Goal: Task Accomplishment & Management: Manage account settings

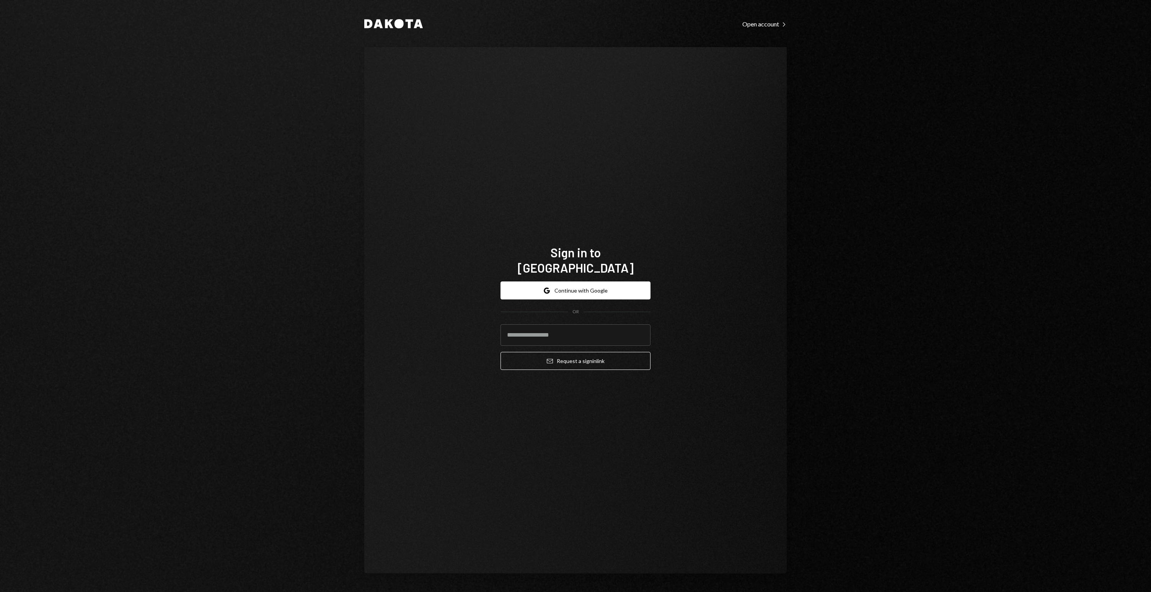
click at [0, 591] on com-1password-button at bounding box center [0, 592] width 0 height 0
type input "*"
type input "**********"
click at [648, 352] on button "Email Request a sign in link" at bounding box center [576, 361] width 150 height 18
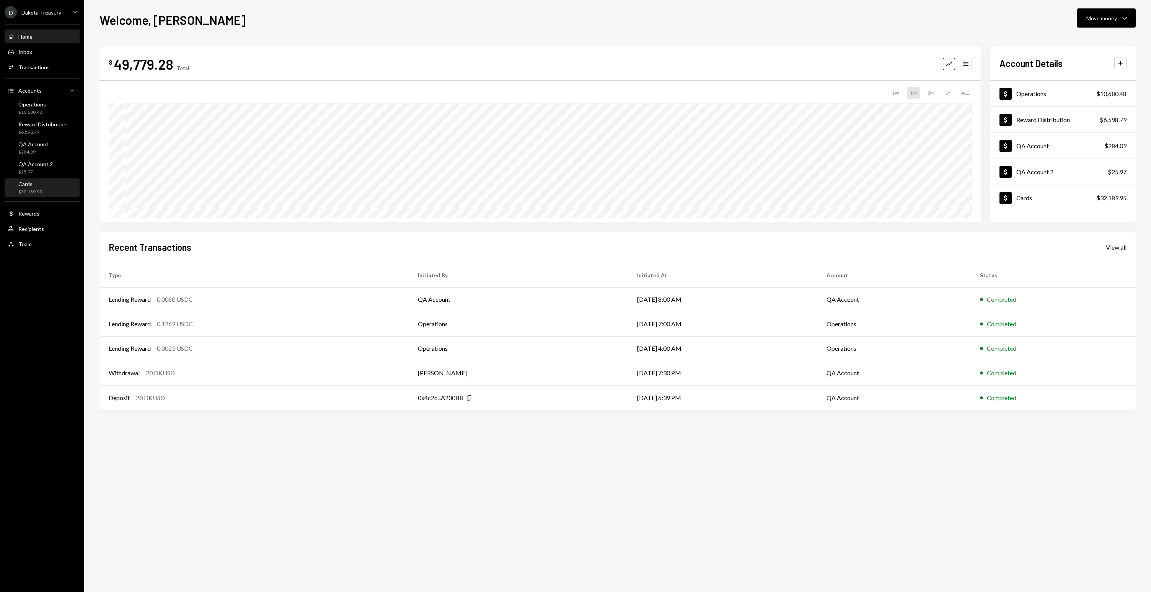
click at [27, 186] on div "Cards" at bounding box center [30, 184] width 24 height 7
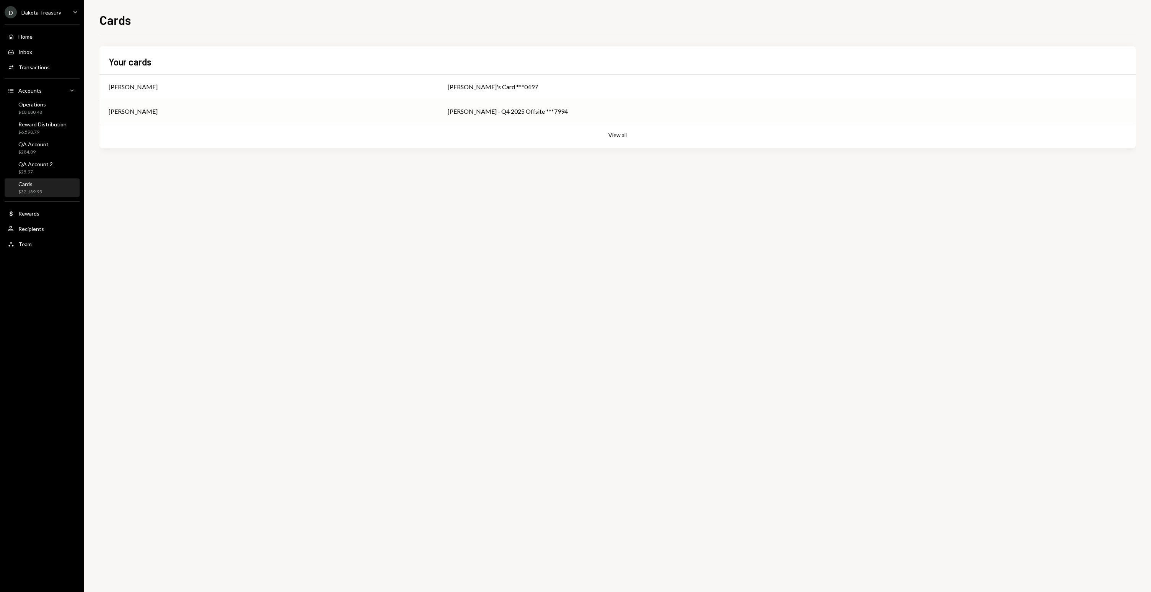
click at [424, 118] on td "[PERSON_NAME]" at bounding box center [269, 111] width 339 height 24
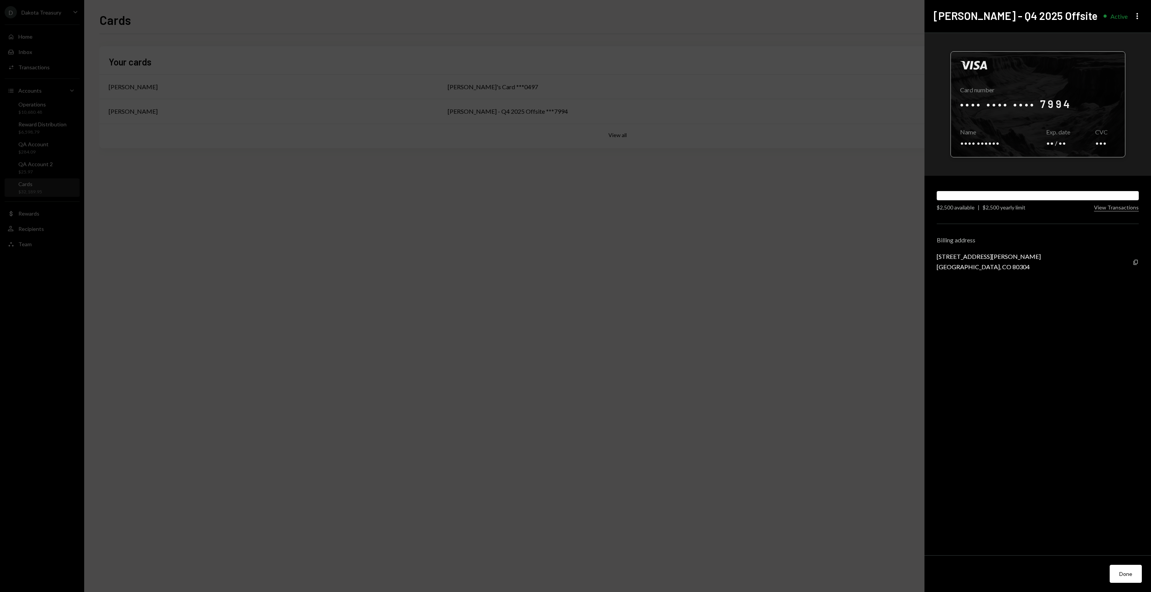
click at [1052, 108] on div at bounding box center [1038, 104] width 174 height 105
click at [983, 267] on div "[GEOGRAPHIC_DATA], CO 80304" at bounding box center [989, 266] width 104 height 7
copy div "80304"
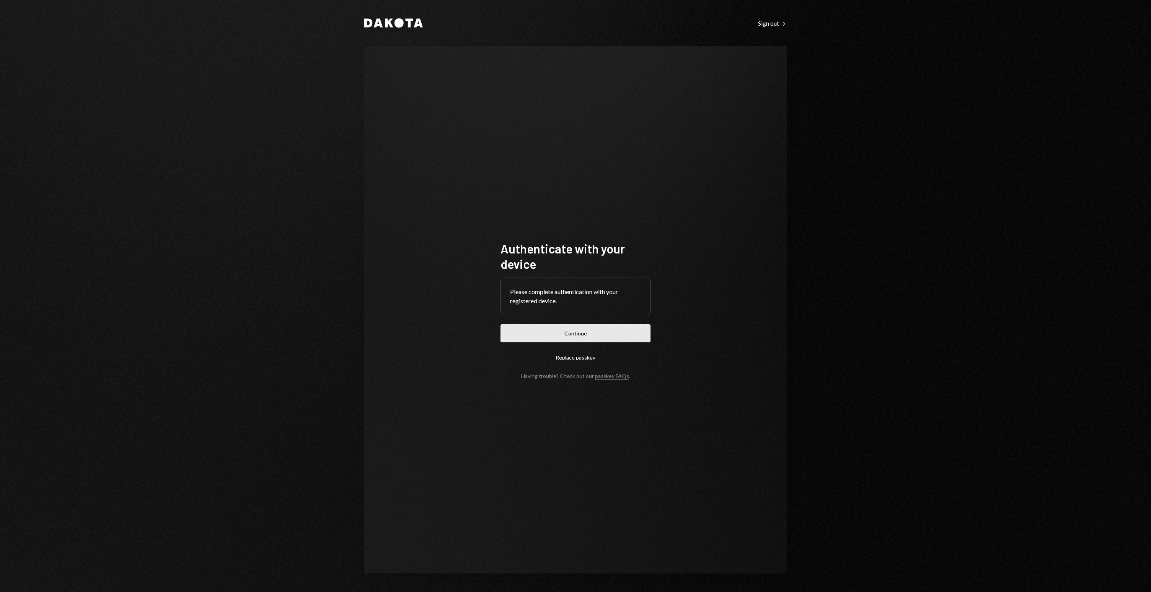
click at [624, 333] on button "Continue" at bounding box center [576, 333] width 150 height 18
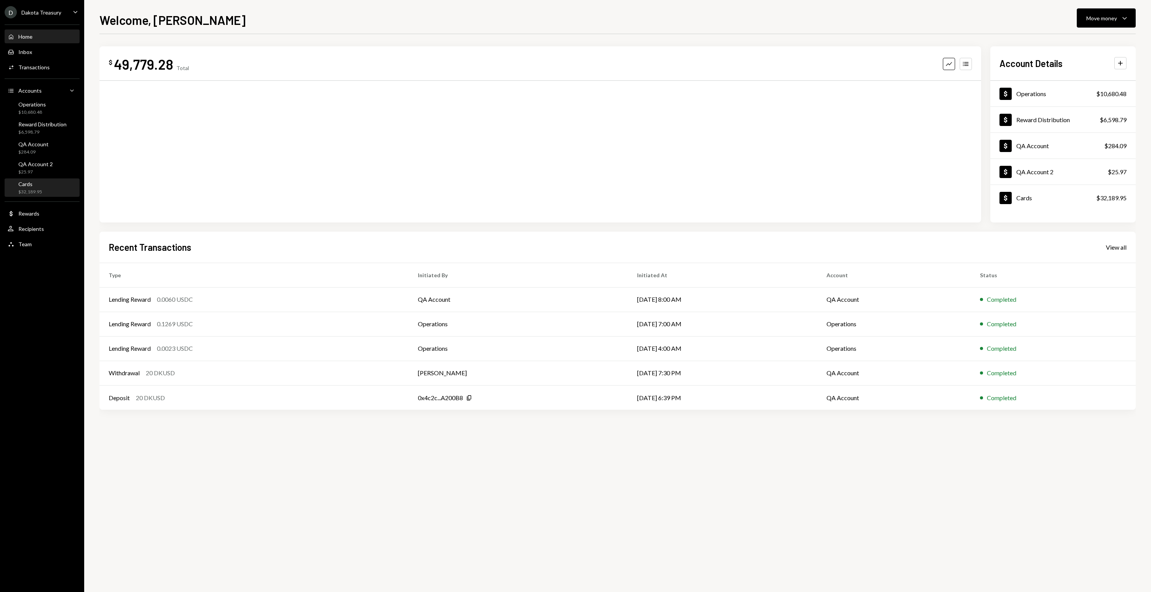
click at [39, 193] on div "$32,189.95" at bounding box center [30, 192] width 24 height 7
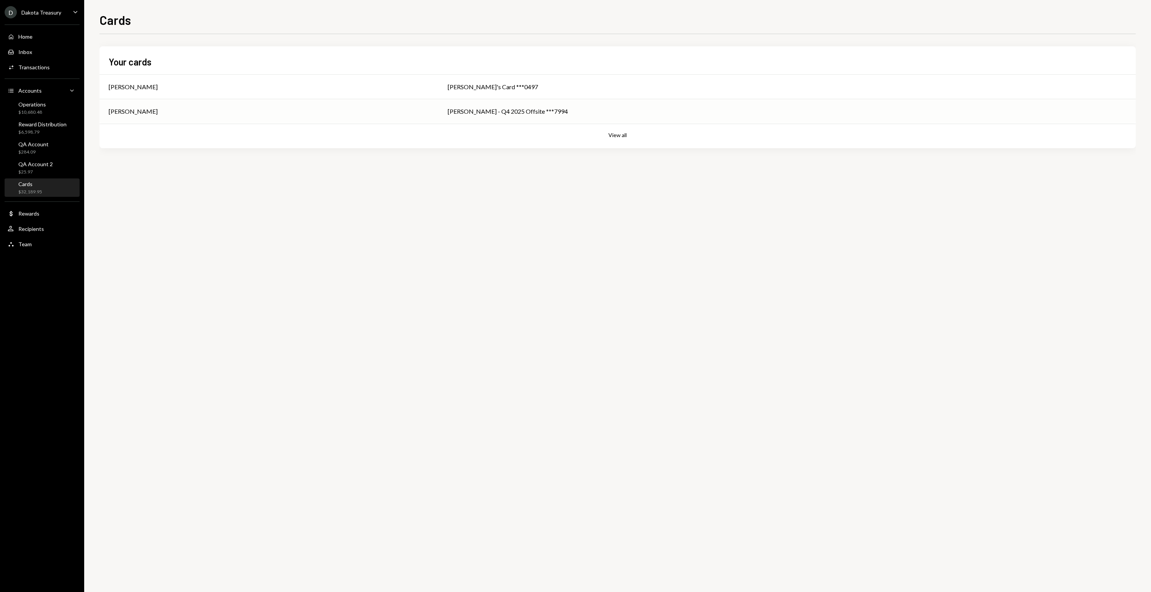
click at [554, 110] on div "[PERSON_NAME] - Q4 2025 Offsite ***7994" at bounding box center [787, 111] width 679 height 9
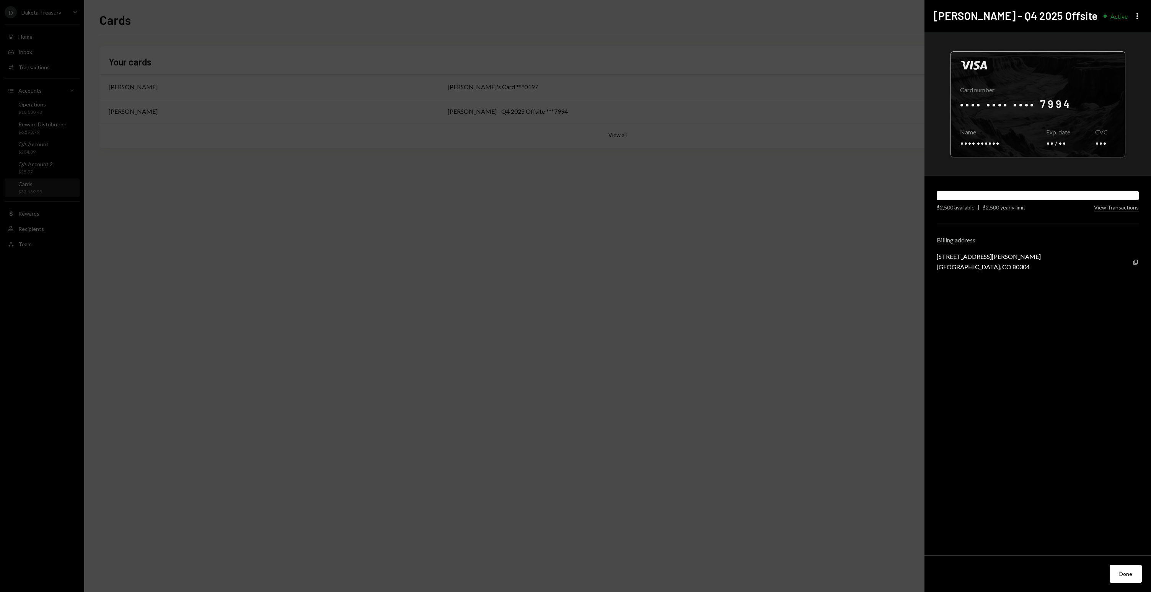
click at [1054, 103] on div at bounding box center [1038, 104] width 174 height 105
click at [1013, 144] on icon "button" at bounding box center [1015, 142] width 4 height 5
click at [1136, 263] on icon "Copy" at bounding box center [1136, 262] width 6 height 6
